Goal: Obtain resource: Obtain resource

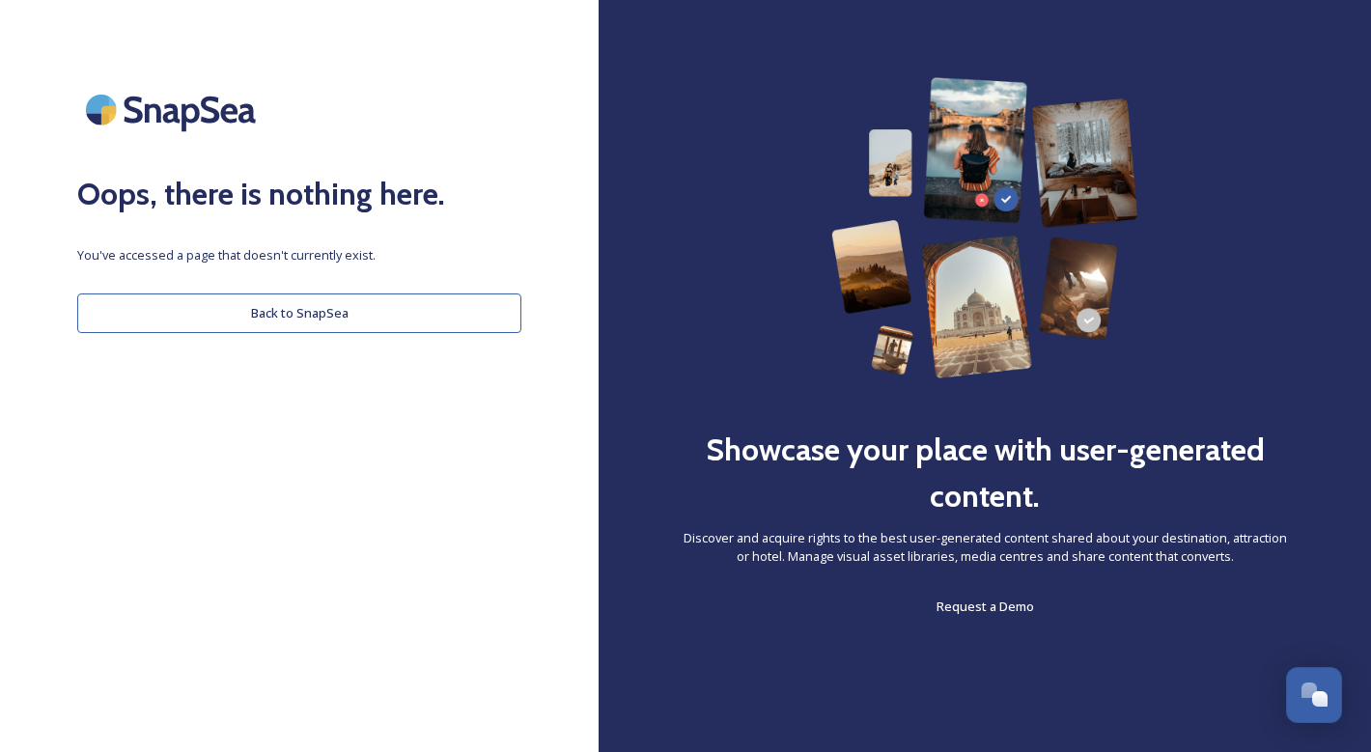
click at [340, 321] on button "Back to SnapSea" at bounding box center [299, 313] width 444 height 40
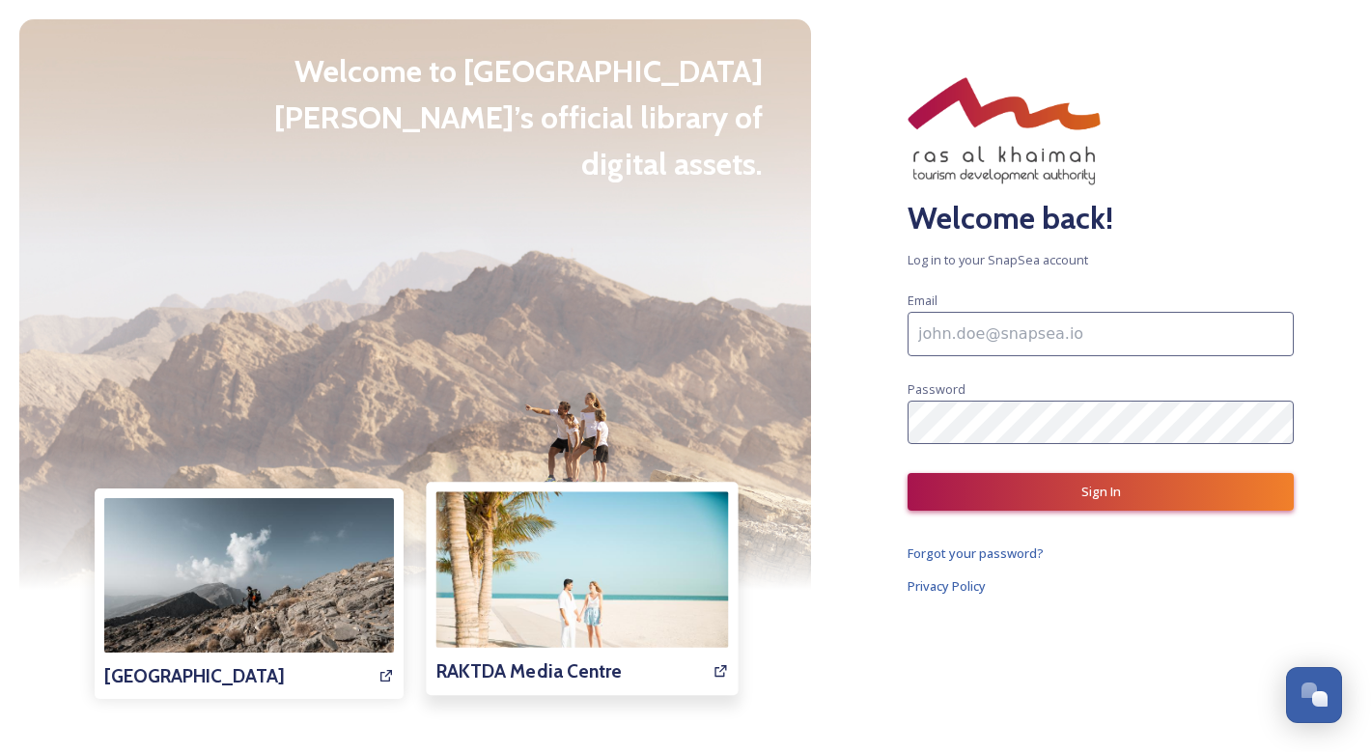
click at [552, 614] on img at bounding box center [581, 588] width 292 height 195
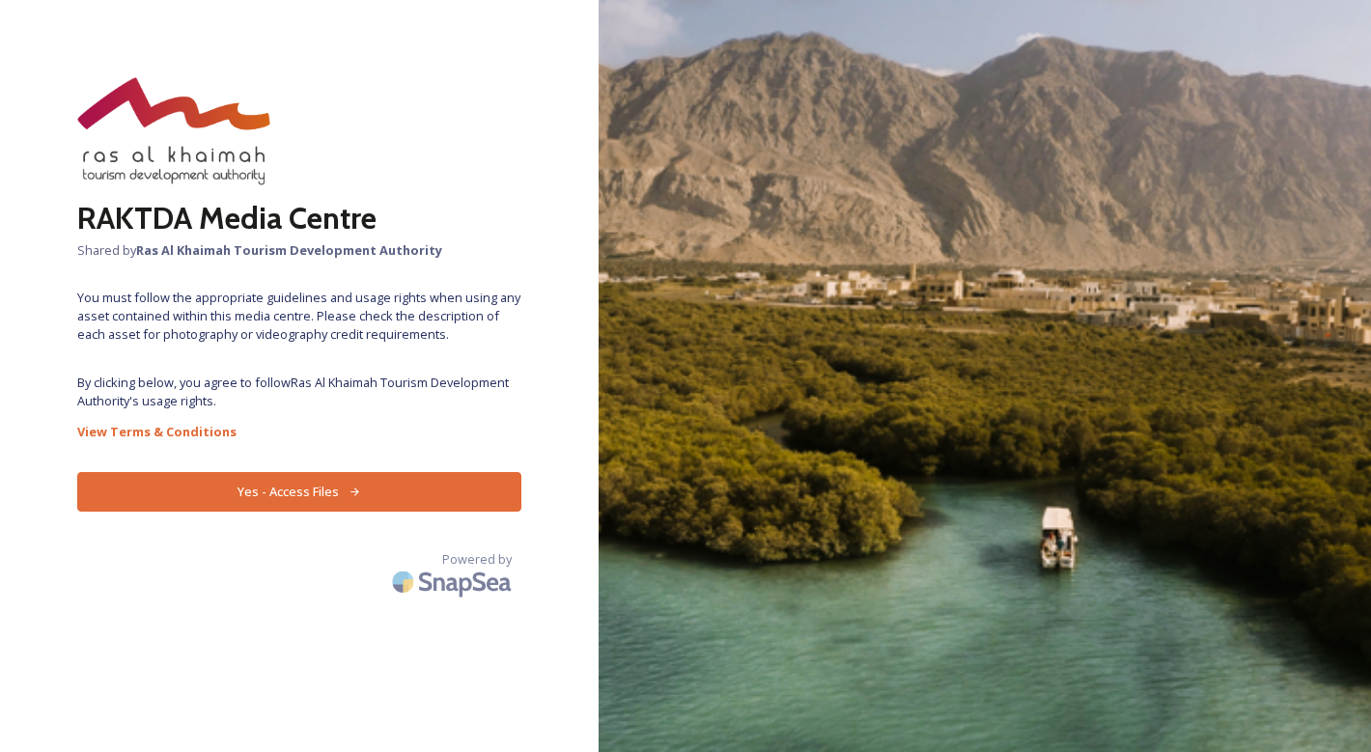
click at [393, 492] on button "Yes - Access Files" at bounding box center [299, 492] width 444 height 40
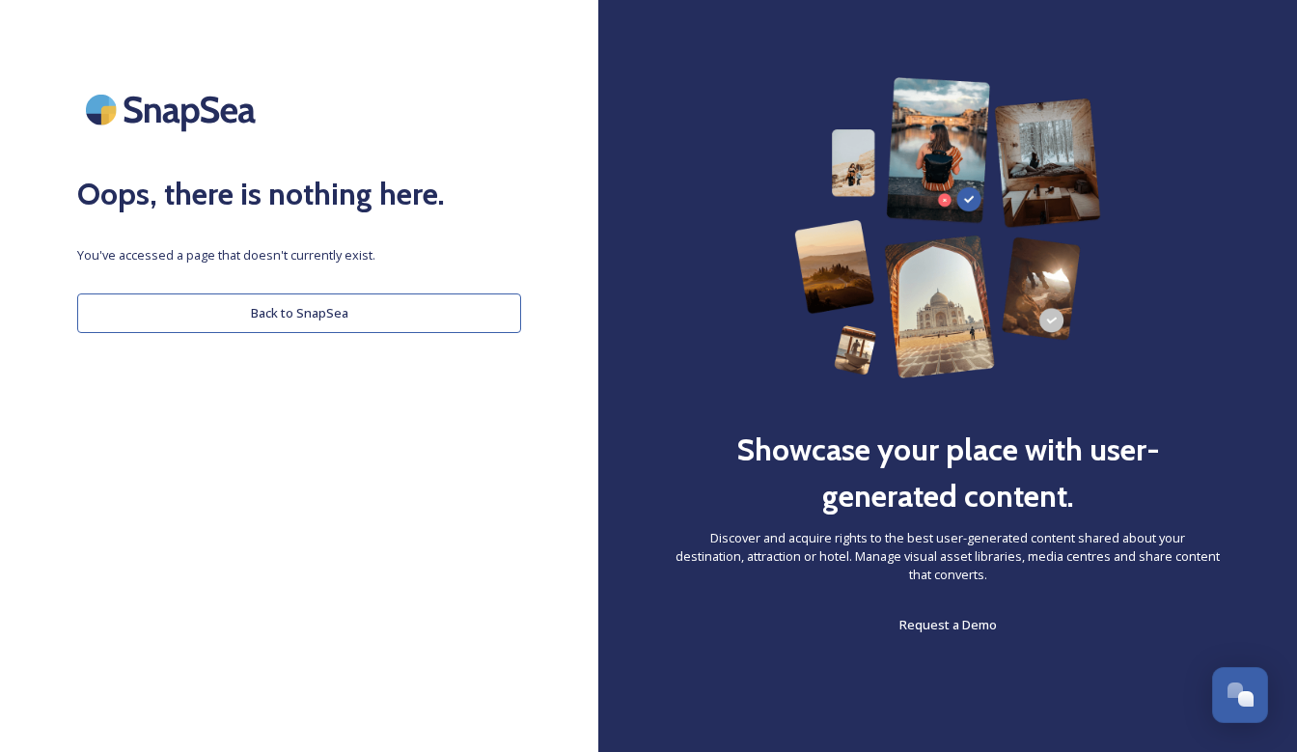
click at [463, 318] on button "Back to SnapSea" at bounding box center [299, 313] width 444 height 40
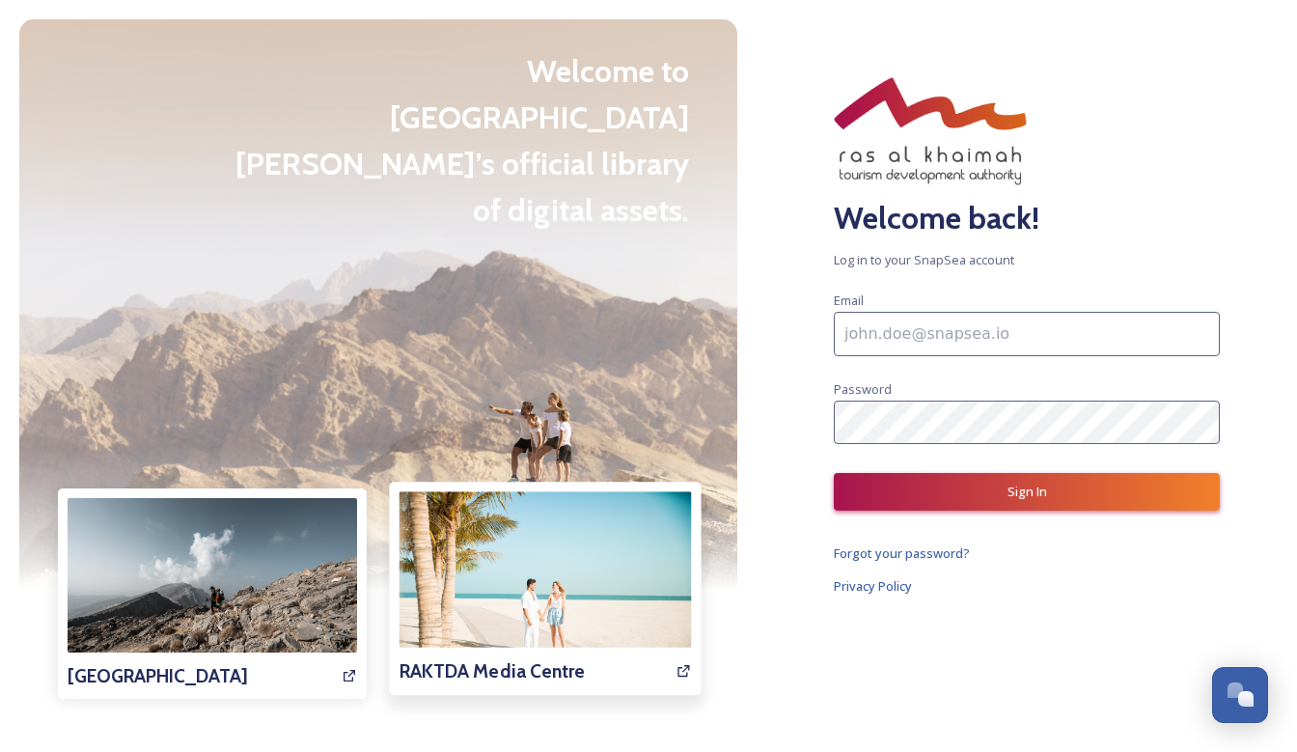
click at [490, 663] on h3 "RAKTDA Media Centre" at bounding box center [492, 671] width 186 height 28
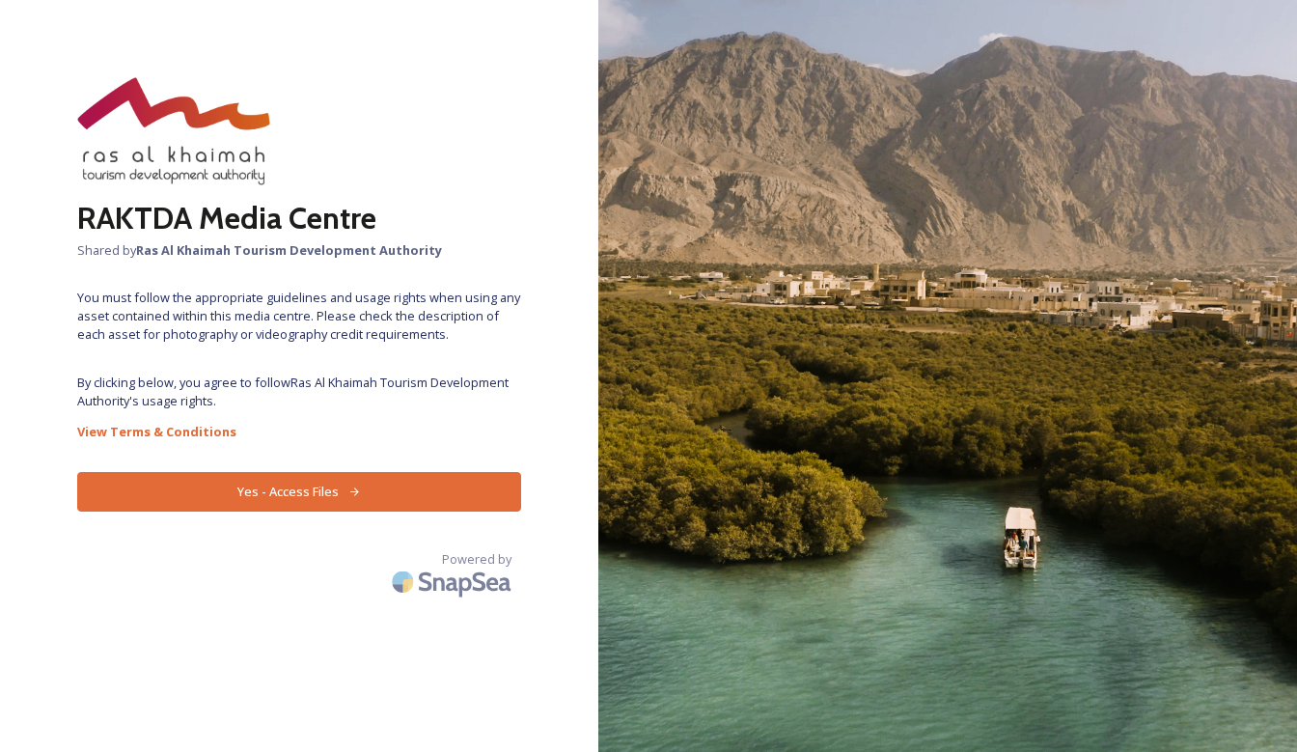
click at [333, 487] on button "Yes - Access Files" at bounding box center [299, 492] width 444 height 40
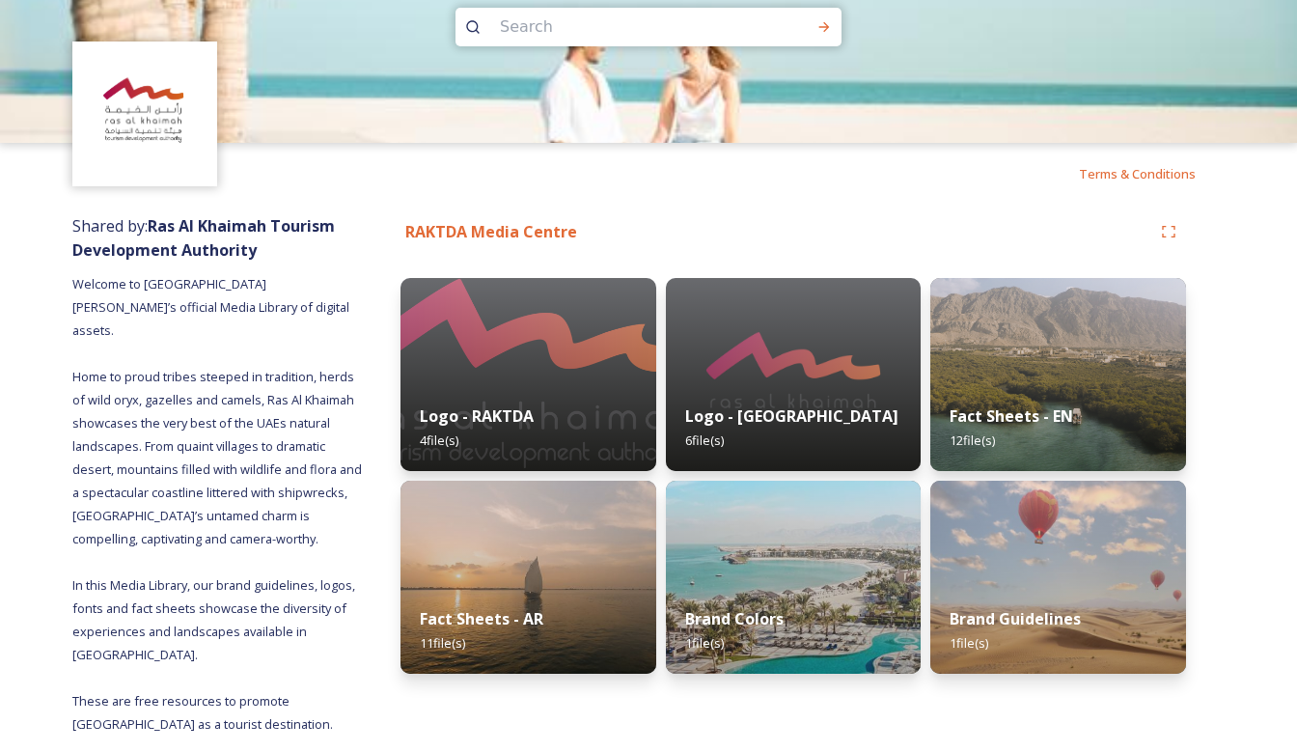
scroll to position [29, 0]
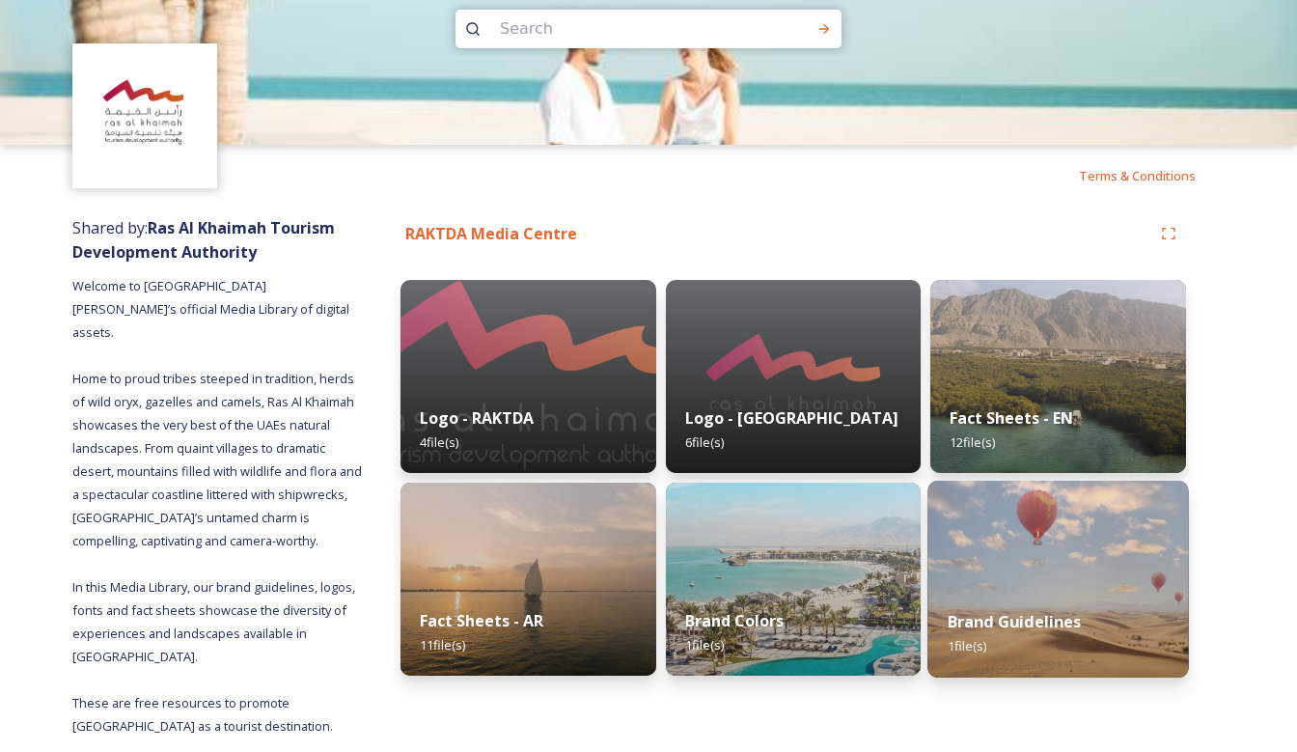
click at [1078, 549] on img at bounding box center [1059, 579] width 261 height 197
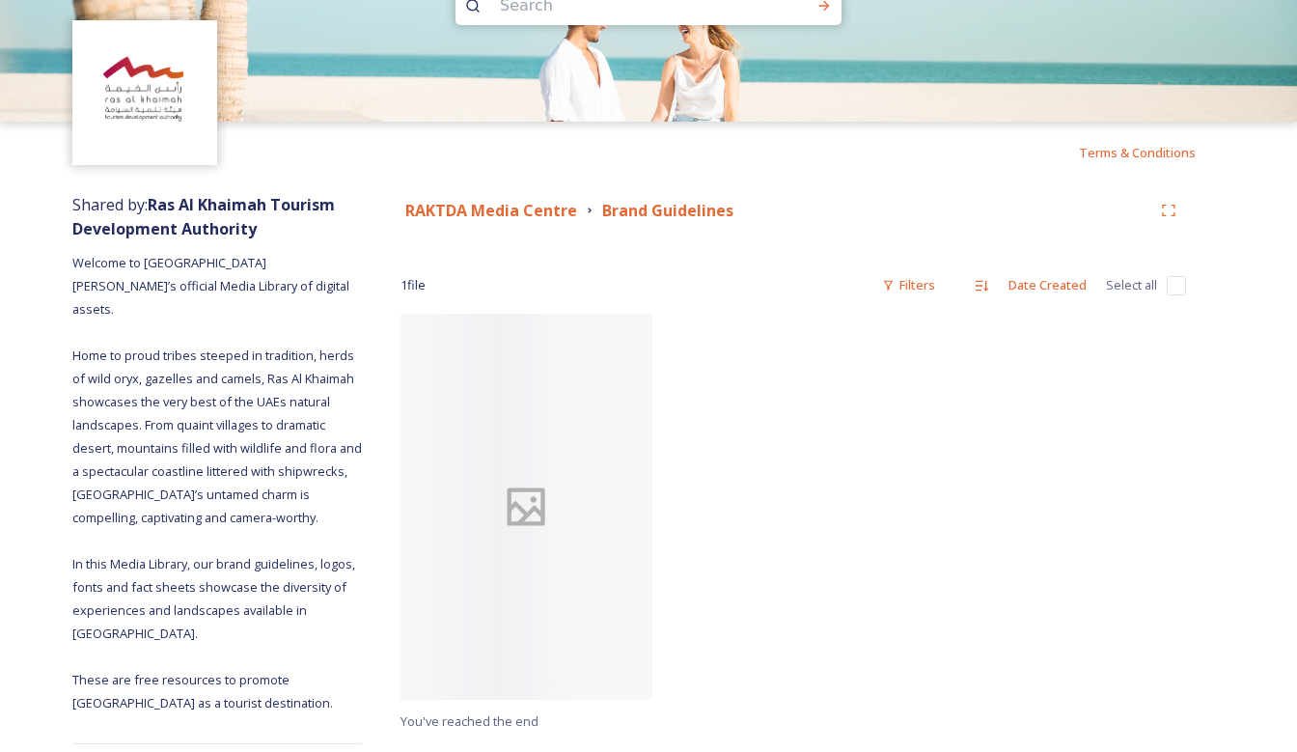
scroll to position [42, 0]
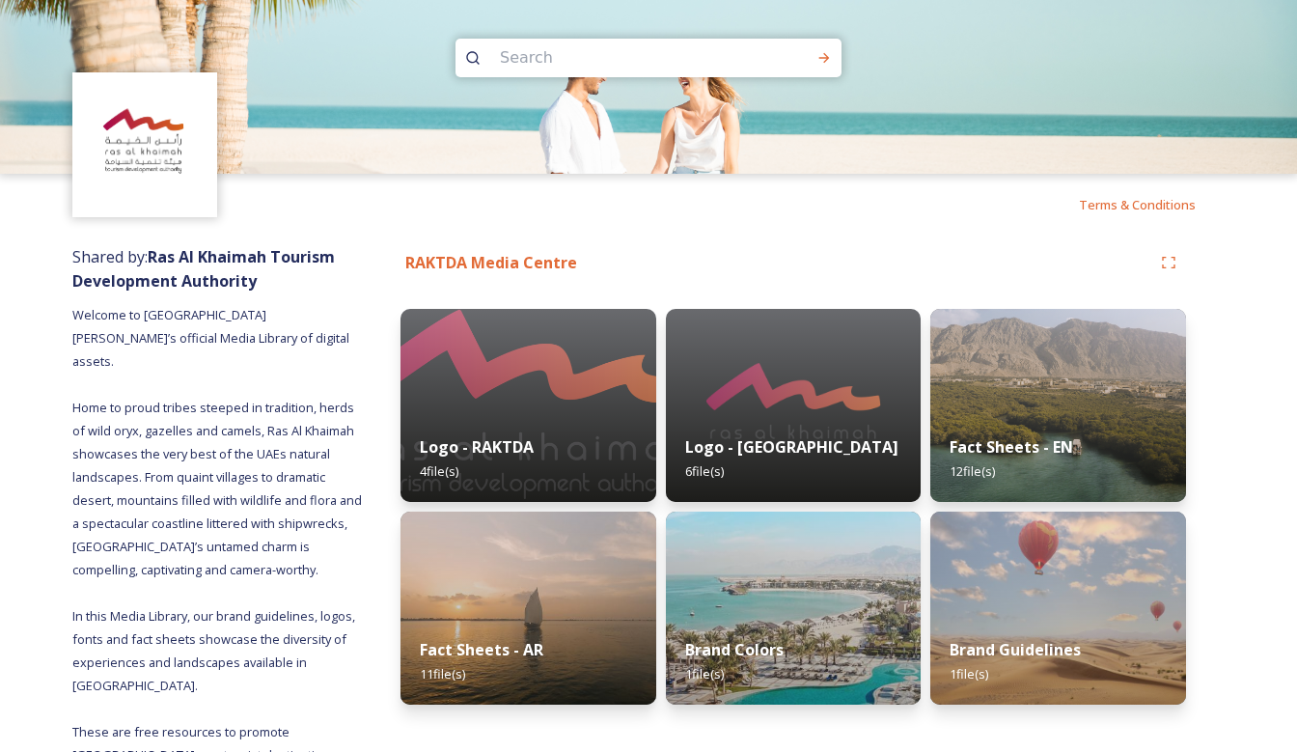
click at [791, 714] on div "RAKTDA Media Centre Logo - RAKTDA 4 file(s) Fact Sheets - AR 11 file(s) Logo - …" at bounding box center [793, 521] width 863 height 570
click at [759, 621] on div "Brand Colors 1 file(s)" at bounding box center [793, 663] width 261 height 88
click at [770, 253] on div "RAKTDA Media Centre Brand Colors" at bounding box center [776, 263] width 751 height 24
click at [120, 78] on img at bounding box center [145, 145] width 140 height 140
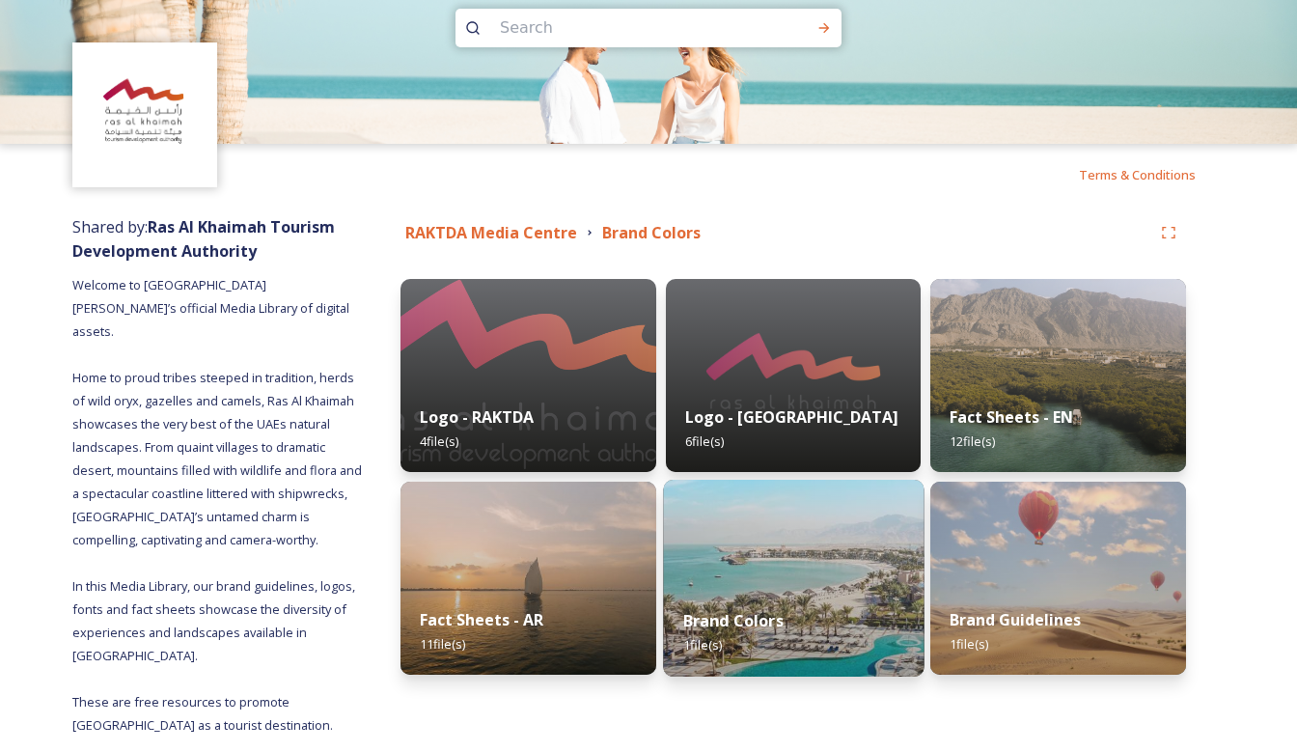
scroll to position [29, 0]
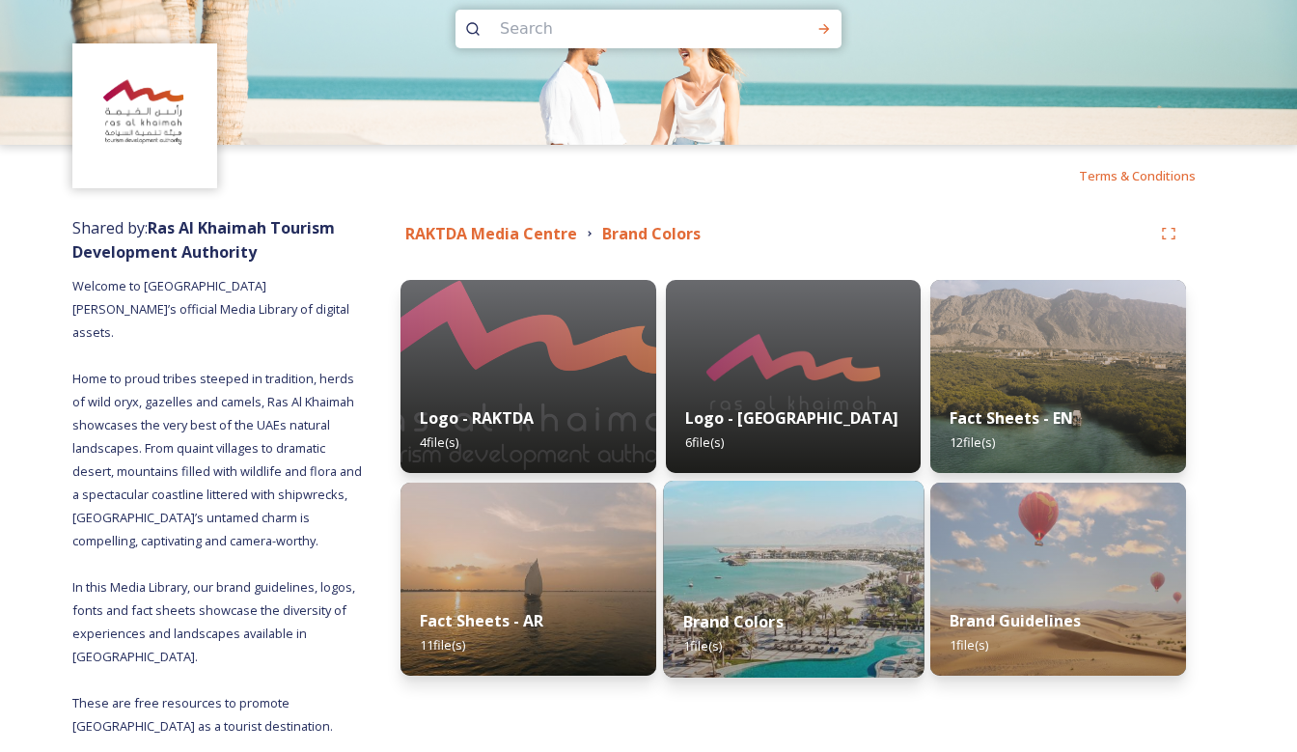
click at [780, 654] on div "Brand Colors 1 file(s)" at bounding box center [793, 634] width 261 height 88
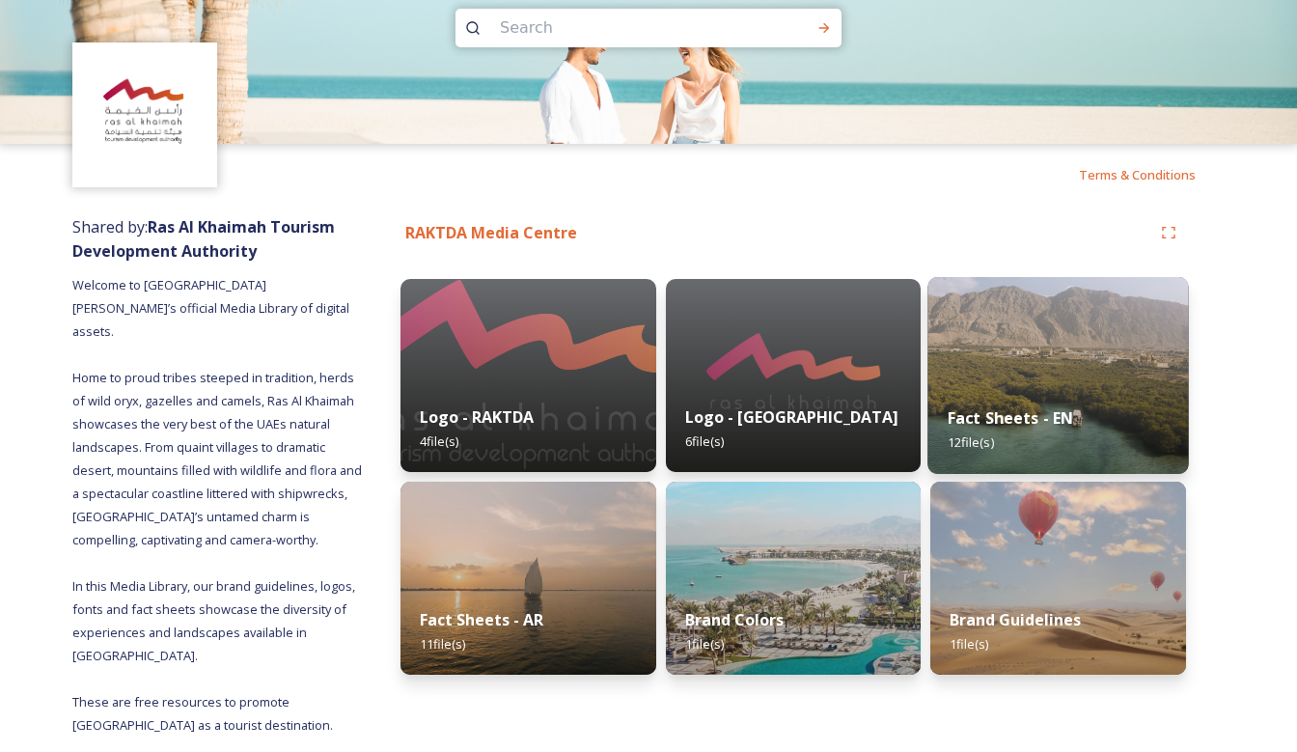
scroll to position [29, 0]
